Goal: Task Accomplishment & Management: Complete application form

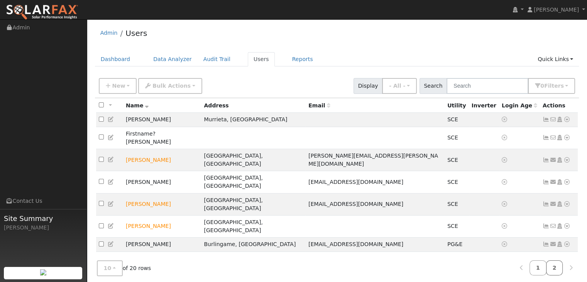
click at [555, 266] on link "2" at bounding box center [554, 267] width 17 height 15
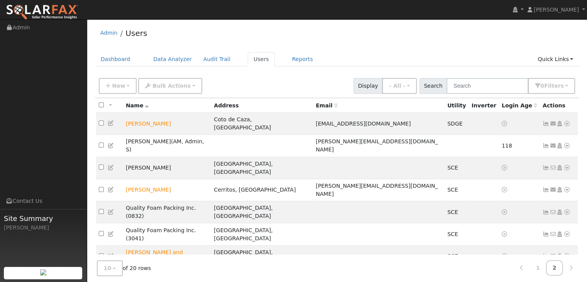
click at [536, 241] on link "Interval Data" at bounding box center [545, 246] width 50 height 11
click at [491, 241] on link "Import From CSV" at bounding box center [485, 246] width 57 height 11
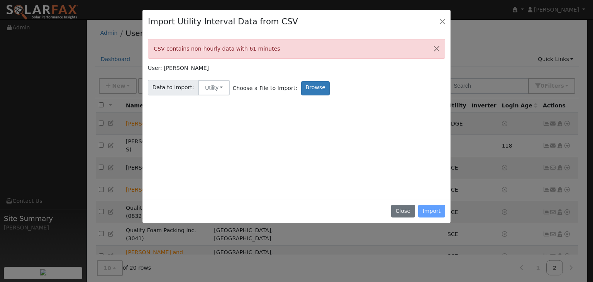
click at [429, 208] on div "Close Import" at bounding box center [296, 211] width 308 height 24
click at [432, 207] on div "Close Import" at bounding box center [296, 211] width 308 height 24
click at [440, 21] on button "Close" at bounding box center [442, 21] width 11 height 11
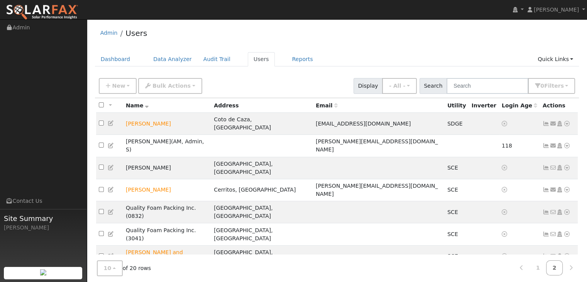
click at [491, 241] on link "Import From CSV" at bounding box center [485, 246] width 57 height 11
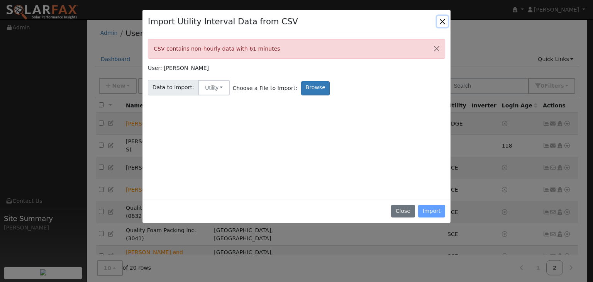
click at [444, 17] on button "Close" at bounding box center [442, 21] width 11 height 11
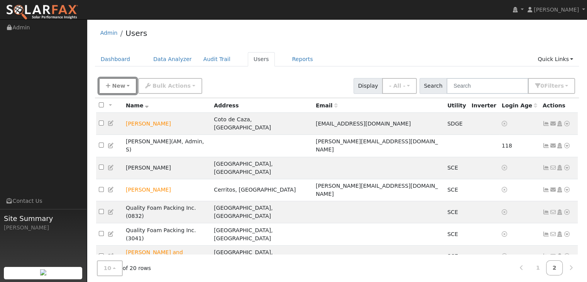
click at [123, 87] on button "New" at bounding box center [118, 86] width 38 height 16
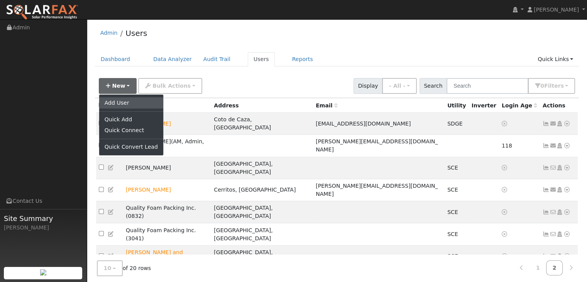
click at [122, 100] on link "Add User" at bounding box center [131, 102] width 64 height 11
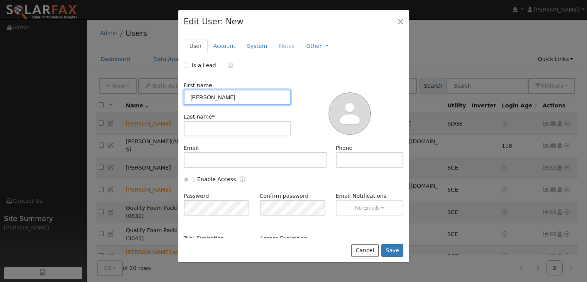
type input "[PERSON_NAME]"
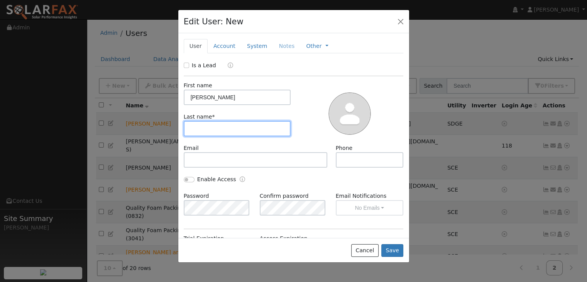
click at [193, 132] on input "text" at bounding box center [237, 128] width 107 height 15
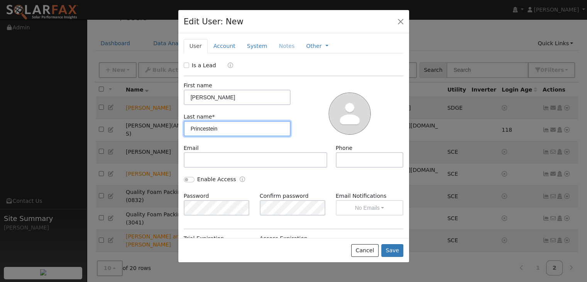
type input "Princestein"
click at [185, 64] on input "Is a Lead" at bounding box center [186, 65] width 5 height 5
checkbox input "true"
click at [219, 42] on link "Account" at bounding box center [225, 46] width 34 height 14
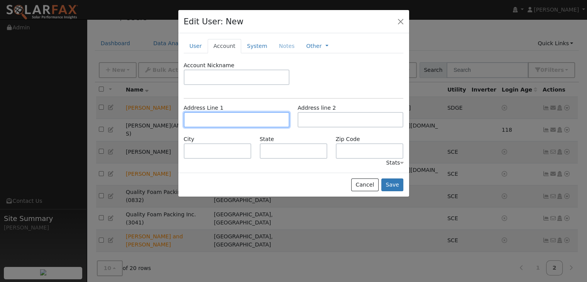
click at [192, 120] on input "text" at bounding box center [237, 119] width 106 height 15
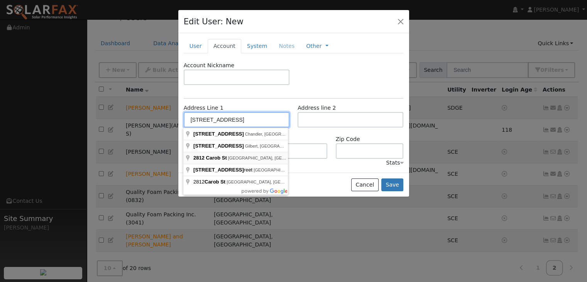
type input "[STREET_ADDRESS]"
type input "[GEOGRAPHIC_DATA]"
type input "CA"
type input "92660"
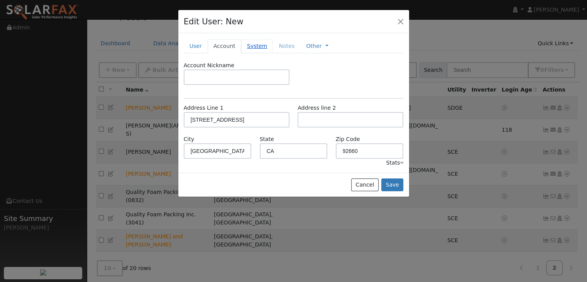
click at [253, 46] on link "System" at bounding box center [257, 46] width 32 height 14
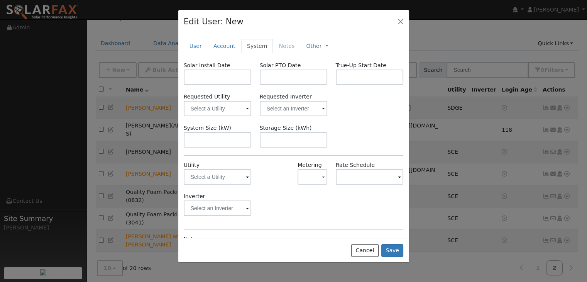
click at [246, 180] on span at bounding box center [247, 177] width 3 height 9
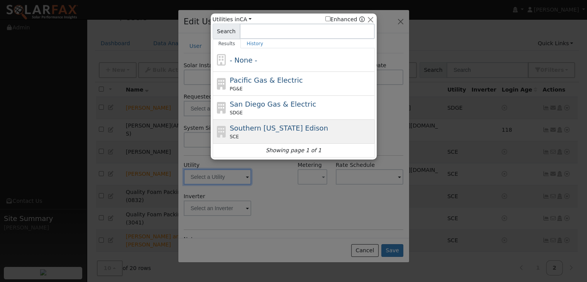
click at [258, 127] on span "Southern [US_STATE] Edison" at bounding box center [279, 128] width 98 height 8
type input "SCE"
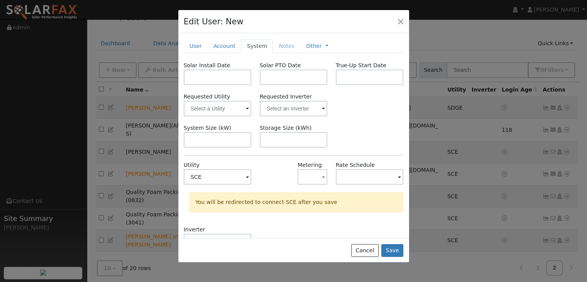
click at [246, 175] on span at bounding box center [247, 177] width 3 height 9
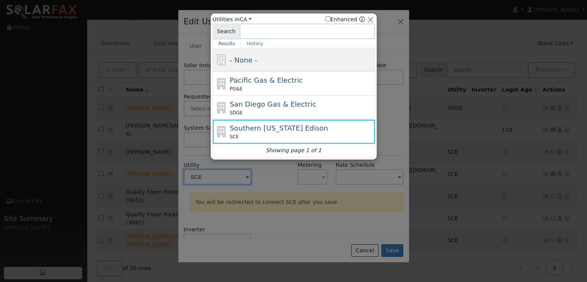
click at [267, 59] on div "- None -" at bounding box center [301, 60] width 143 height 10
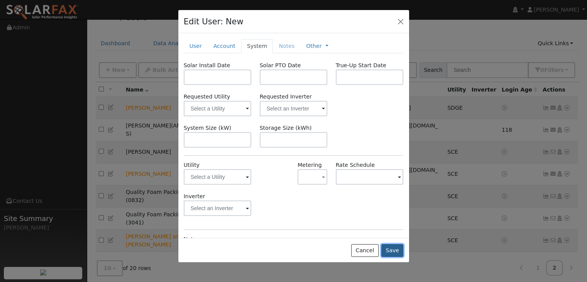
click at [395, 252] on button "Save" at bounding box center [393, 250] width 22 height 13
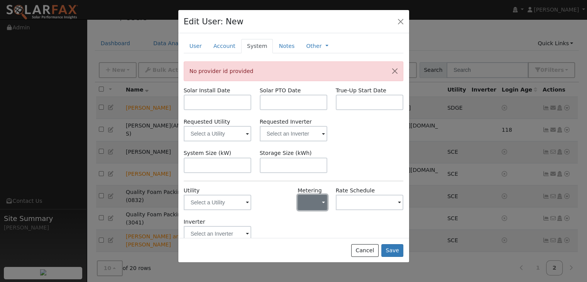
click at [313, 204] on button "button" at bounding box center [313, 202] width 30 height 15
click at [312, 183] on link "NBT" at bounding box center [322, 184] width 54 height 11
click at [394, 244] on button "Save" at bounding box center [393, 250] width 22 height 13
click at [246, 200] on span at bounding box center [247, 202] width 3 height 9
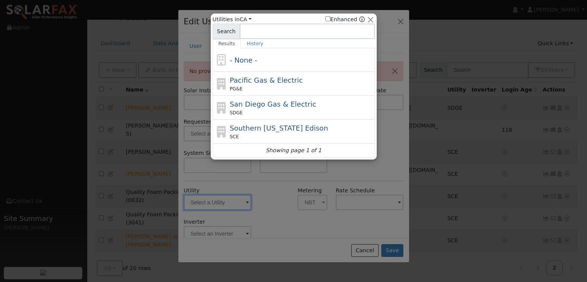
click at [261, 198] on div at bounding box center [293, 141] width 587 height 282
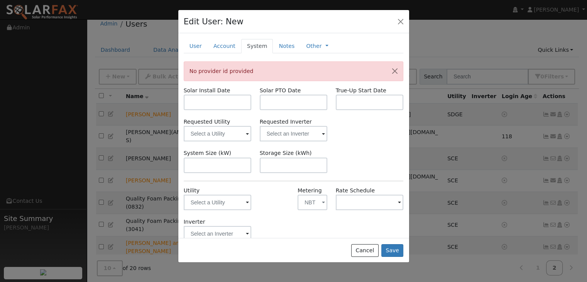
scroll to position [16, 0]
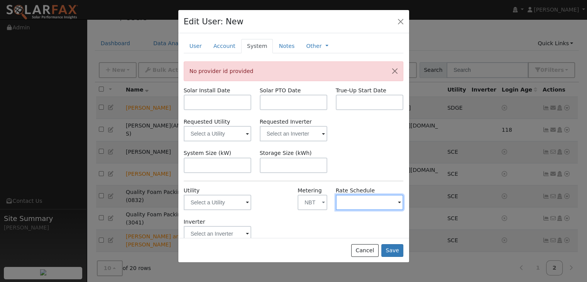
click at [383, 207] on input "text" at bounding box center [370, 202] width 68 height 15
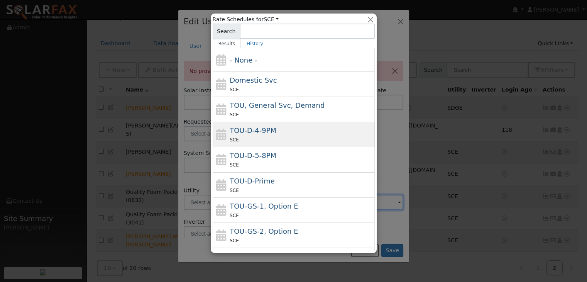
click at [292, 132] on div "TOU-D-4-9PM SCE" at bounding box center [301, 134] width 143 height 19
type input "TOU-D-4-9PM"
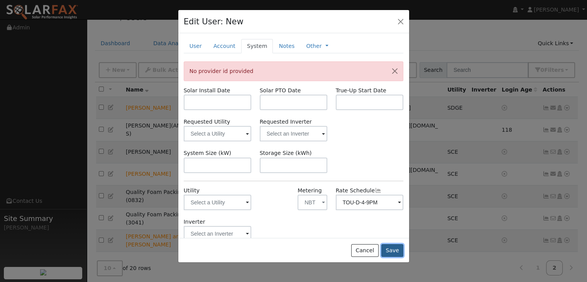
click at [398, 248] on button "Save" at bounding box center [393, 250] width 22 height 13
click at [316, 204] on button "NBT" at bounding box center [313, 202] width 30 height 15
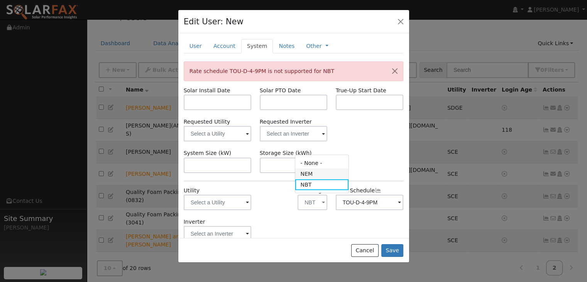
click at [316, 173] on link "NEM" at bounding box center [322, 173] width 54 height 11
click at [246, 202] on span at bounding box center [247, 202] width 3 height 9
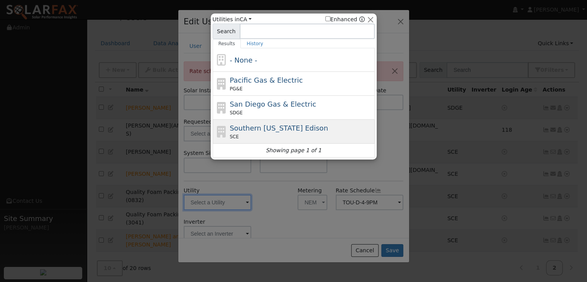
click at [256, 129] on span "Southern [US_STATE] Edison" at bounding box center [279, 128] width 98 height 8
type input "SCE"
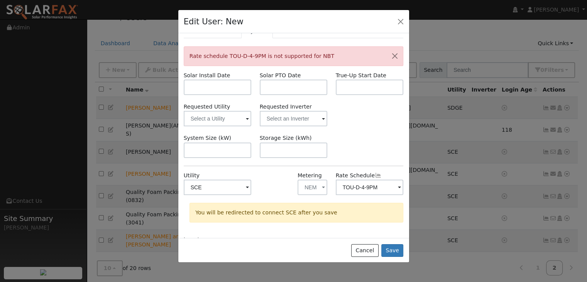
scroll to position [68, 0]
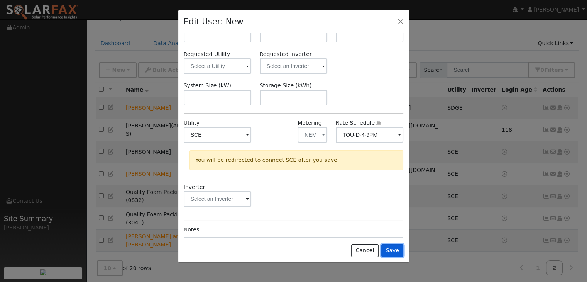
click at [392, 249] on button "Save" at bounding box center [393, 250] width 22 height 13
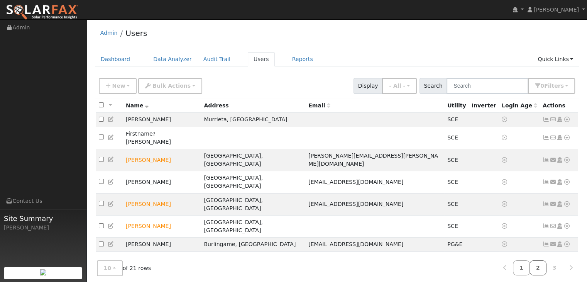
click at [538, 271] on link "2" at bounding box center [538, 267] width 17 height 15
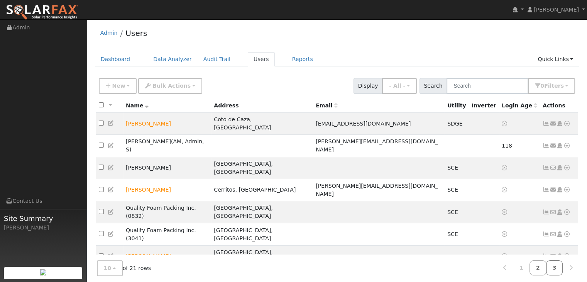
click at [554, 267] on link "3" at bounding box center [554, 267] width 17 height 15
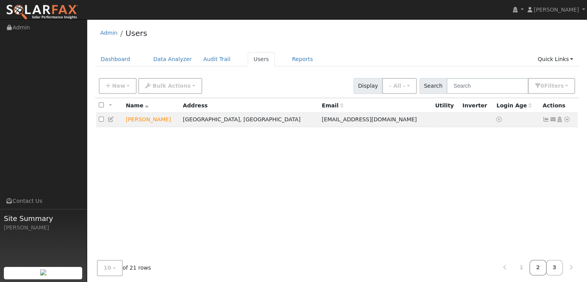
click at [541, 266] on link "2" at bounding box center [538, 267] width 17 height 15
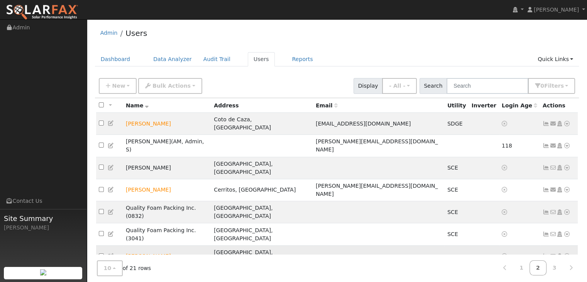
click at [569, 253] on icon at bounding box center [567, 255] width 7 height 5
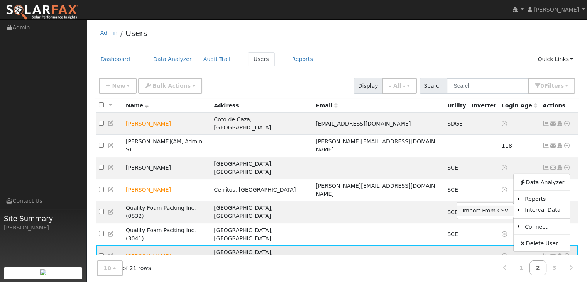
click at [502, 205] on link "Import From CSV" at bounding box center [485, 210] width 57 height 11
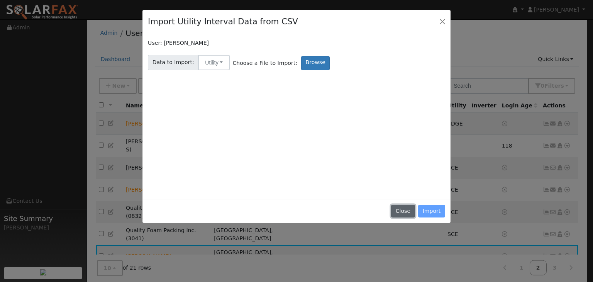
click at [405, 211] on button "Close" at bounding box center [403, 211] width 24 height 13
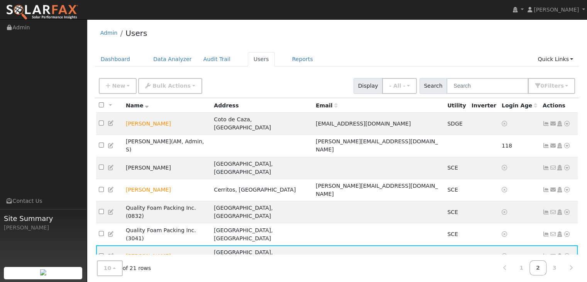
click at [110, 253] on icon at bounding box center [111, 255] width 7 height 5
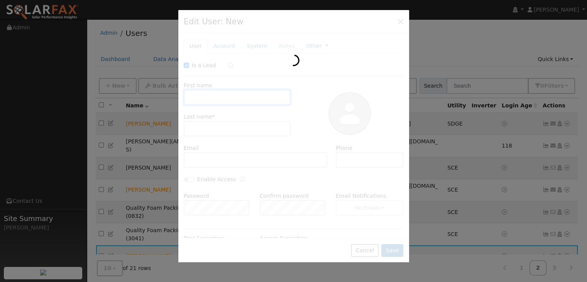
checkbox input "true"
type input "[PERSON_NAME]"
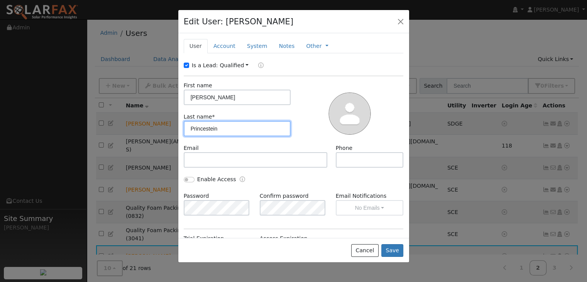
click at [207, 130] on input "Princestein" at bounding box center [237, 128] width 107 height 15
type input "Prinstein"
click at [294, 142] on div at bounding box center [350, 112] width 113 height 63
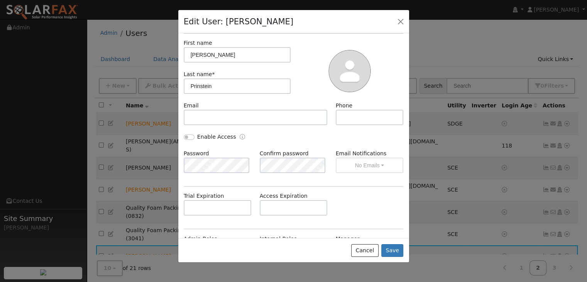
scroll to position [48, 0]
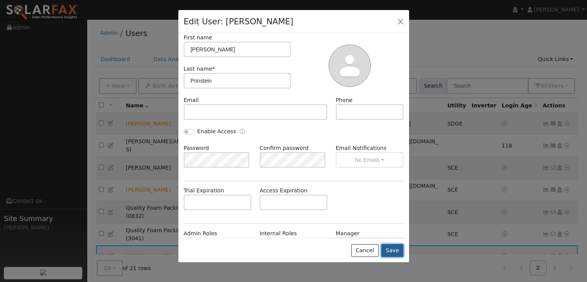
click at [395, 251] on button "Save" at bounding box center [393, 250] width 22 height 13
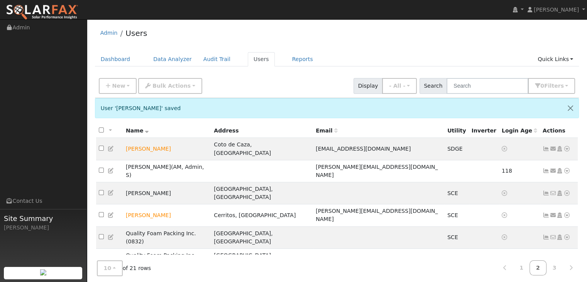
click at [567, 279] on icon at bounding box center [567, 281] width 7 height 5
click at [483, 231] on link "Import From CSV" at bounding box center [485, 236] width 57 height 11
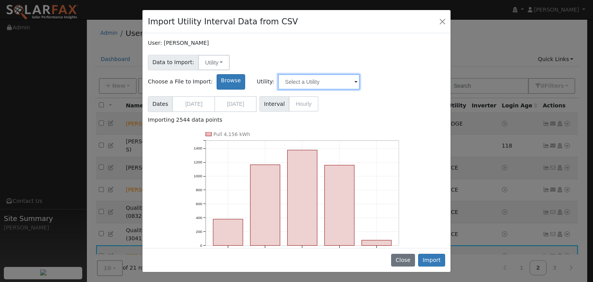
click at [360, 74] on input "text" at bounding box center [319, 81] width 82 height 15
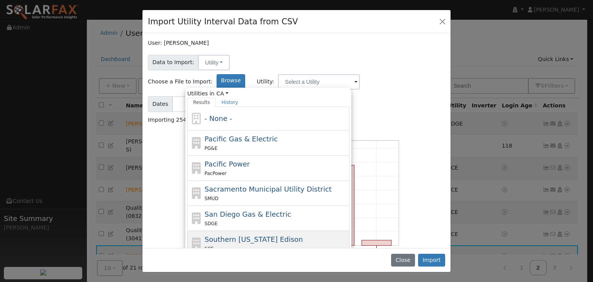
click at [303, 235] on span "Southern [US_STATE] Edison" at bounding box center [254, 239] width 98 height 8
type input "Southern [US_STATE] Edison"
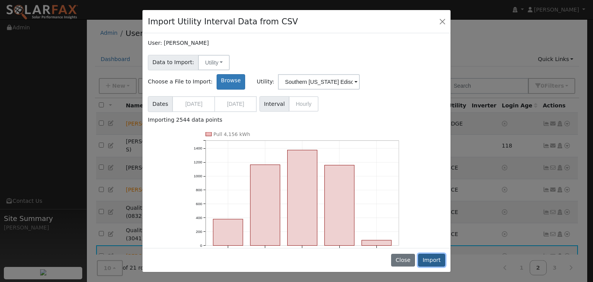
click at [438, 257] on button "Import" at bounding box center [431, 260] width 27 height 13
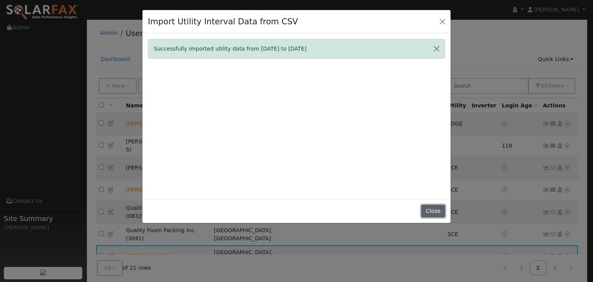
click at [441, 212] on button "Close" at bounding box center [433, 211] width 24 height 13
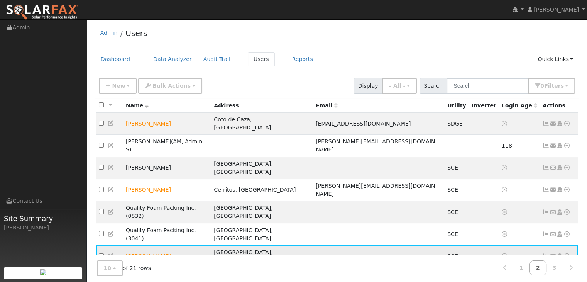
click at [567, 253] on icon at bounding box center [567, 255] width 7 height 5
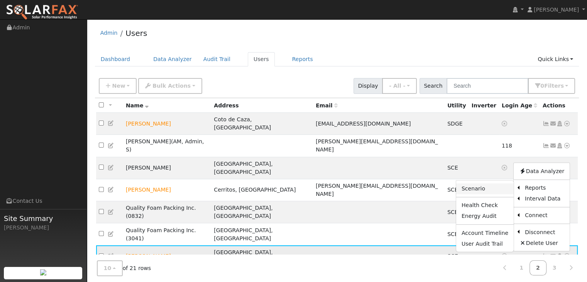
click at [477, 183] on link "Scenario" at bounding box center [485, 188] width 58 height 11
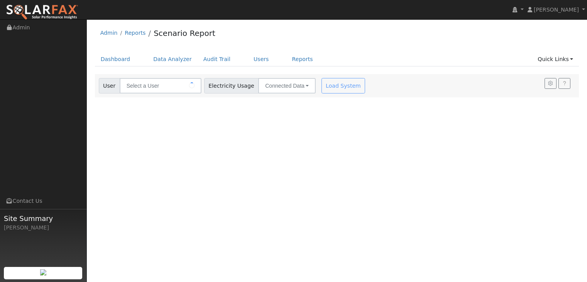
type input "[PERSON_NAME]"
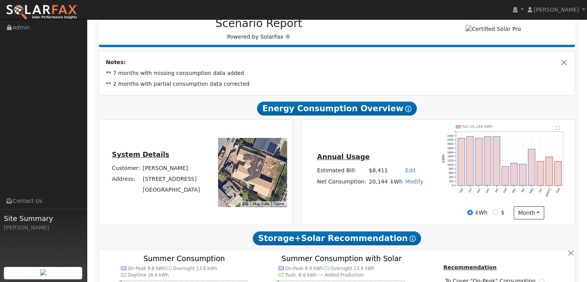
scroll to position [106, 0]
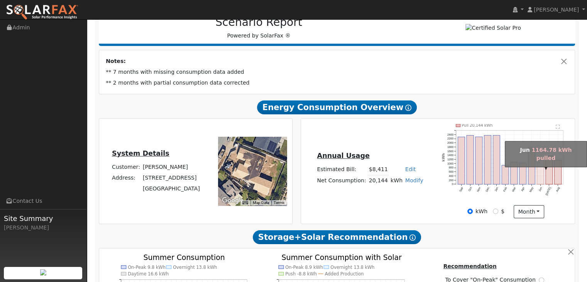
click at [540, 179] on rect "onclick=""" at bounding box center [541, 172] width 7 height 24
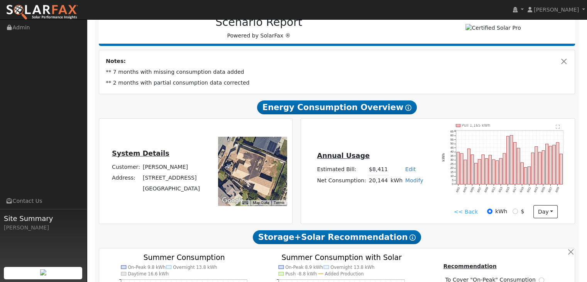
click at [558, 128] on text "" at bounding box center [558, 126] width 4 height 5
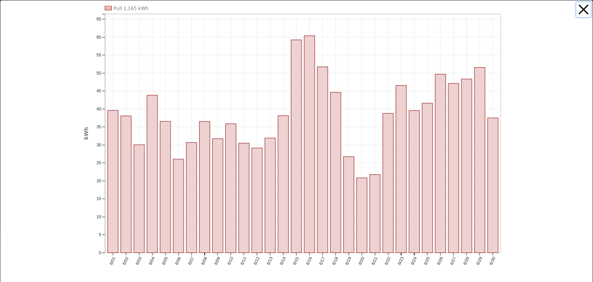
click at [580, 10] on button "button" at bounding box center [584, 9] width 15 height 15
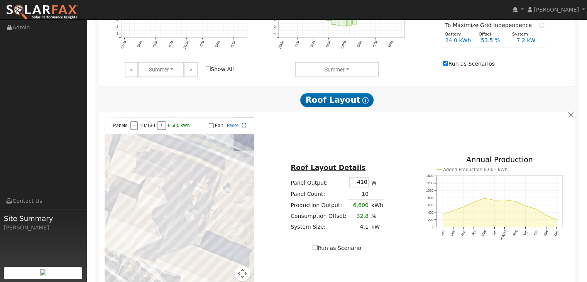
scroll to position [395, 0]
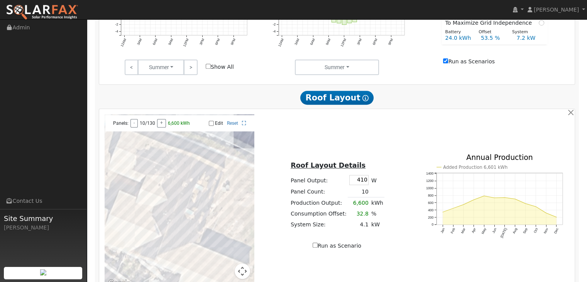
click at [216, 126] on label "Edit" at bounding box center [219, 122] width 8 height 5
click at [214, 126] on input "Edit" at bounding box center [211, 122] width 5 height 5
checkbox input "true"
click at [159, 176] on div at bounding box center [180, 201] width 150 height 174
click at [153, 174] on div at bounding box center [180, 201] width 150 height 174
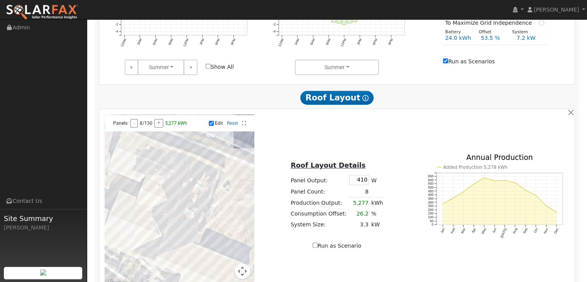
click at [145, 171] on div at bounding box center [180, 201] width 150 height 174
click at [140, 169] on div at bounding box center [180, 201] width 150 height 174
click at [135, 166] on div at bounding box center [180, 201] width 150 height 174
click at [118, 173] on div at bounding box center [180, 201] width 150 height 174
click at [123, 178] on div at bounding box center [180, 201] width 150 height 174
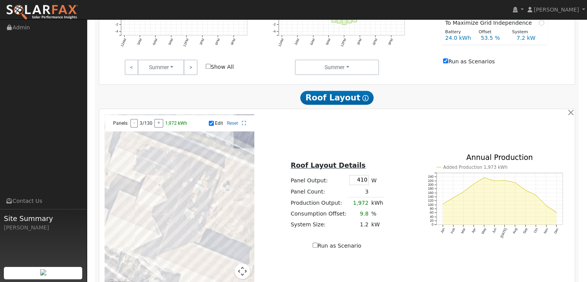
click at [128, 178] on div at bounding box center [180, 201] width 150 height 174
click at [134, 180] on div at bounding box center [180, 201] width 150 height 174
click at [141, 183] on div at bounding box center [180, 201] width 150 height 174
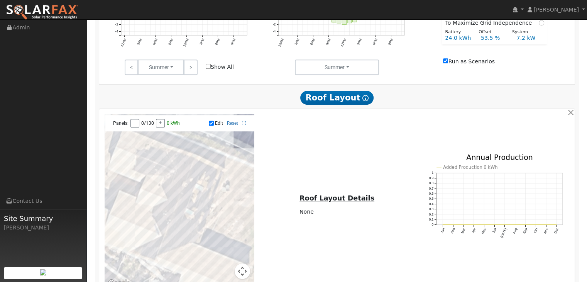
click at [165, 249] on div at bounding box center [180, 201] width 150 height 174
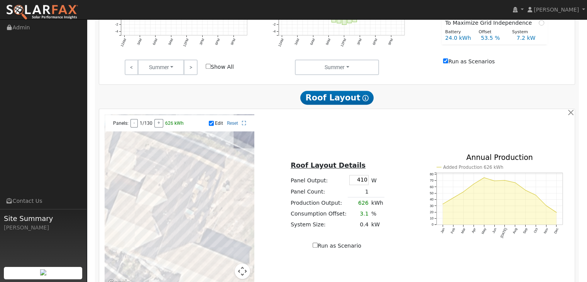
click at [171, 239] on div at bounding box center [180, 201] width 150 height 174
click at [172, 240] on div at bounding box center [180, 201] width 150 height 174
click at [177, 230] on div at bounding box center [180, 201] width 150 height 174
click at [180, 217] on div at bounding box center [180, 201] width 150 height 174
click at [175, 231] on div at bounding box center [180, 201] width 150 height 174
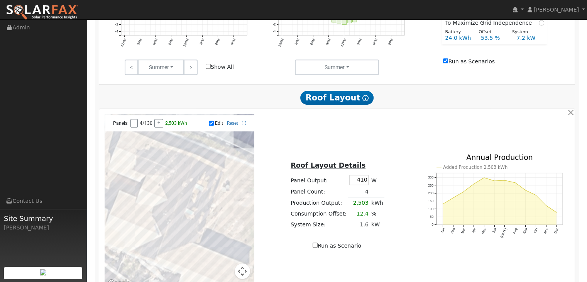
click at [187, 222] on div at bounding box center [180, 201] width 150 height 174
click at [184, 232] on div at bounding box center [180, 201] width 150 height 174
click at [177, 243] on div at bounding box center [180, 201] width 150 height 174
click at [179, 251] on div at bounding box center [180, 201] width 150 height 174
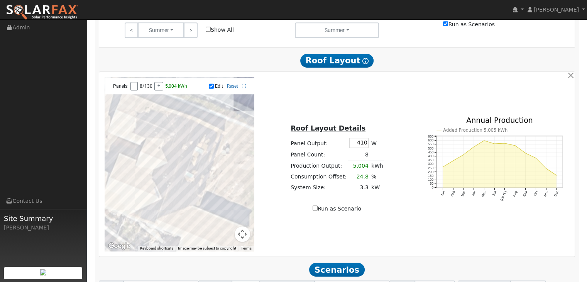
scroll to position [434, 0]
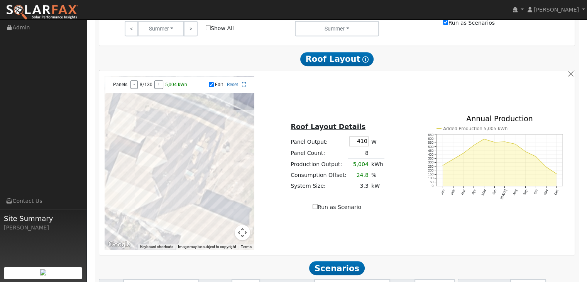
drag, startPoint x: 188, startPoint y: 201, endPoint x: 192, endPoint y: 174, distance: 27.6
click at [192, 174] on div at bounding box center [180, 163] width 150 height 174
click at [239, 238] on button "Map camera controls" at bounding box center [242, 232] width 15 height 15
click at [225, 238] on button "Zoom out" at bounding box center [222, 232] width 15 height 15
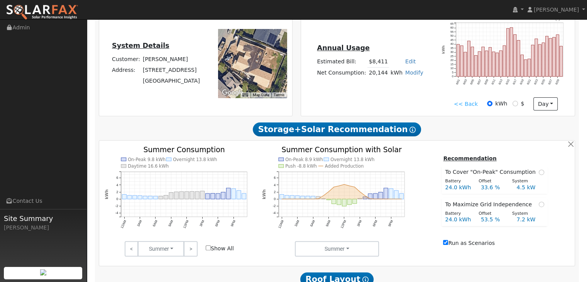
scroll to position [183, 0]
